Goal: Task Accomplishment & Management: Manage account settings

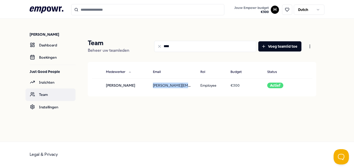
click at [46, 95] on link "Team" at bounding box center [51, 95] width 50 height 12
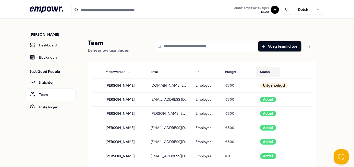
click at [265, 77] on button "Status" at bounding box center [268, 72] width 24 height 10
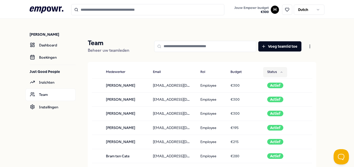
click at [265, 77] on button "Status" at bounding box center [275, 72] width 24 height 10
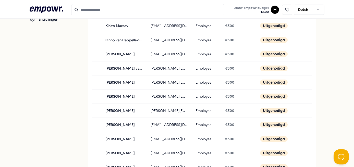
scroll to position [89, 0]
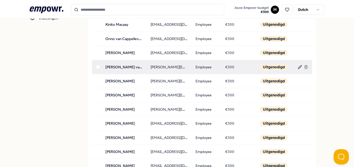
click at [298, 67] on icon at bounding box center [300, 67] width 4 height 4
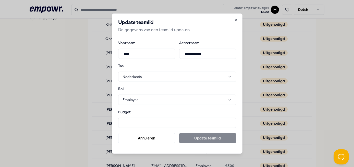
click at [127, 55] on input "****" at bounding box center [146, 54] width 57 height 10
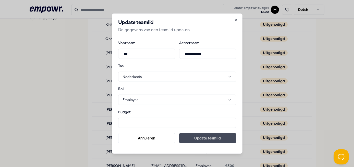
type input "***"
click at [216, 138] on button "Update teamlid" at bounding box center [207, 138] width 57 height 10
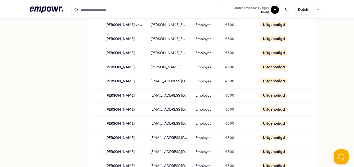
scroll to position [0, 0]
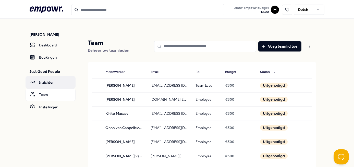
click at [44, 84] on link "Inzichten" at bounding box center [51, 82] width 50 height 12
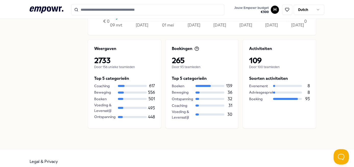
scroll to position [238, 0]
